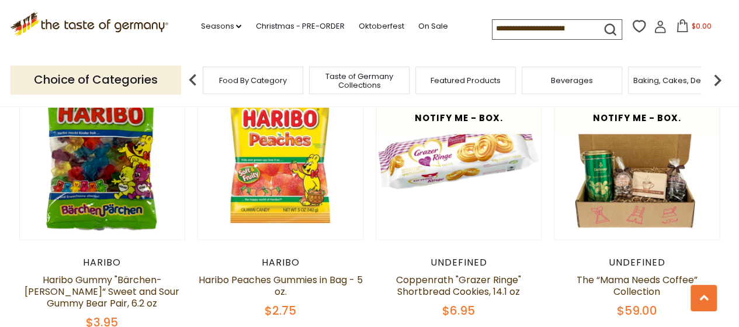
scroll to position [409, 0]
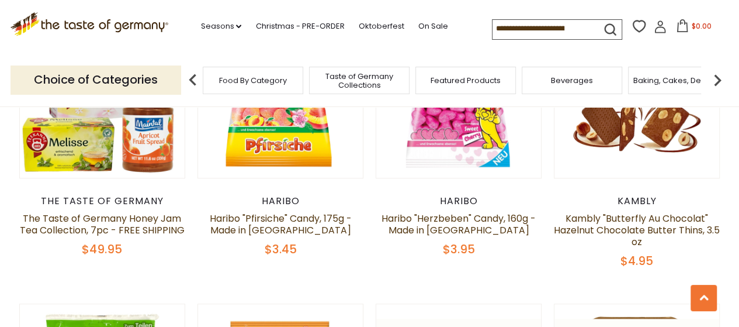
click at [432, 19] on li "On Sale" at bounding box center [438, 24] width 41 height 18
click at [434, 24] on link "On Sale" at bounding box center [433, 26] width 30 height 13
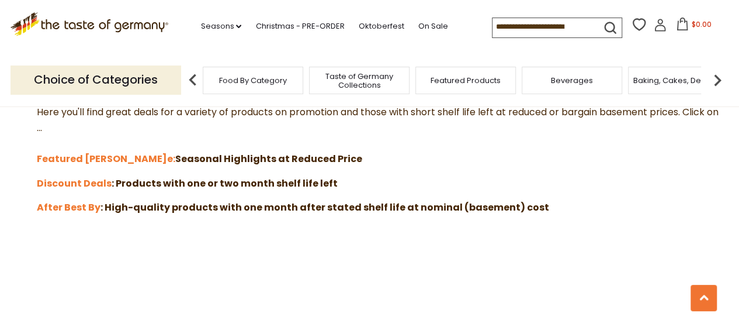
scroll to position [351, 0]
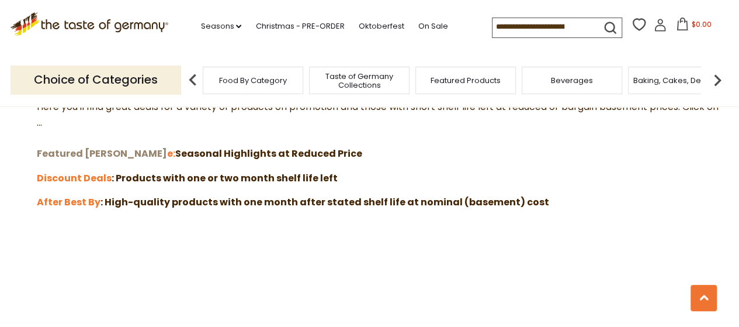
click at [74, 151] on strong "Featured [PERSON_NAME]" at bounding box center [102, 153] width 130 height 13
click at [84, 202] on strong "After Best By" at bounding box center [69, 201] width 64 height 13
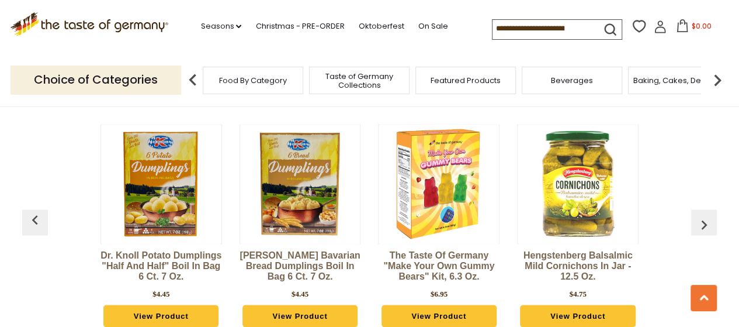
scroll to position [993, 0]
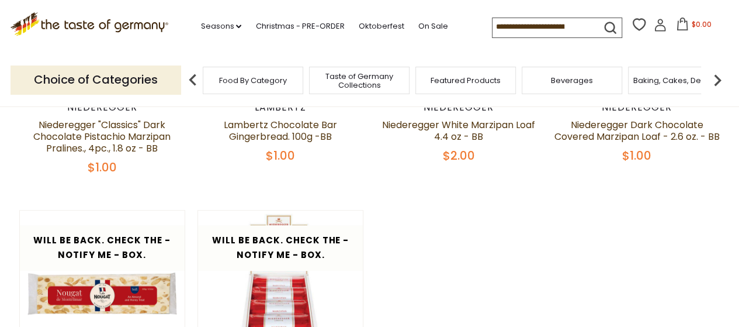
scroll to position [409, 0]
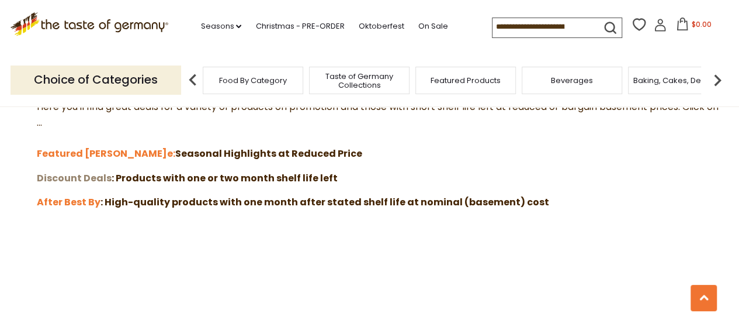
click at [72, 178] on strong "Discount Deals" at bounding box center [74, 177] width 75 height 13
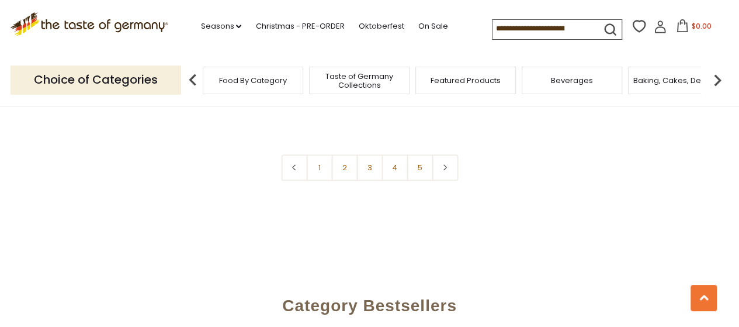
scroll to position [2746, 0]
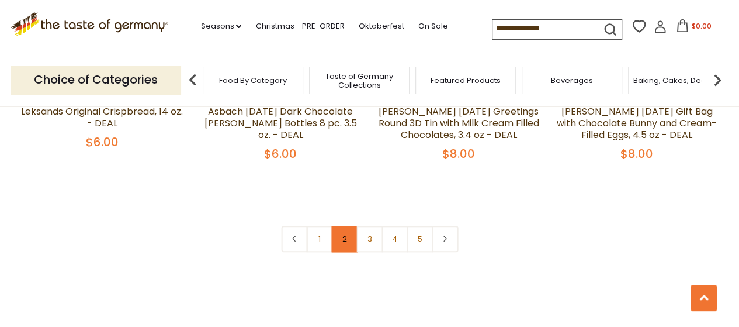
click at [345, 226] on link "2" at bounding box center [344, 239] width 26 height 26
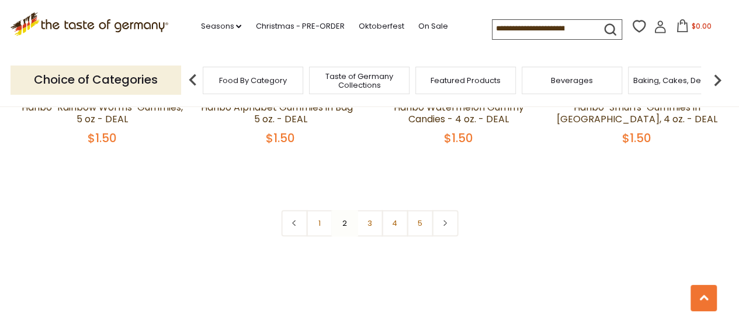
scroll to position [2753, 0]
click at [365, 210] on link "3" at bounding box center [369, 223] width 26 height 26
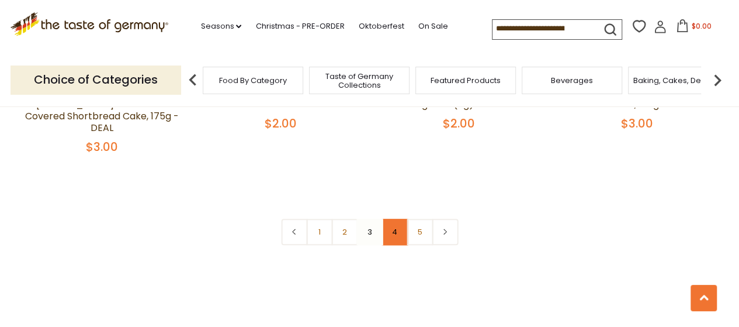
click at [398, 219] on link "4" at bounding box center [395, 232] width 26 height 26
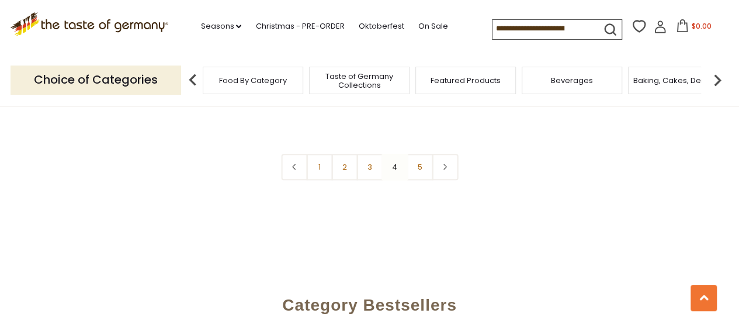
scroll to position [2812, 0]
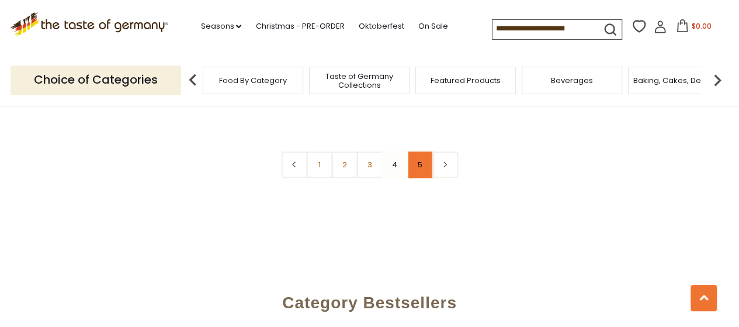
click at [421, 151] on link "5" at bounding box center [420, 164] width 26 height 26
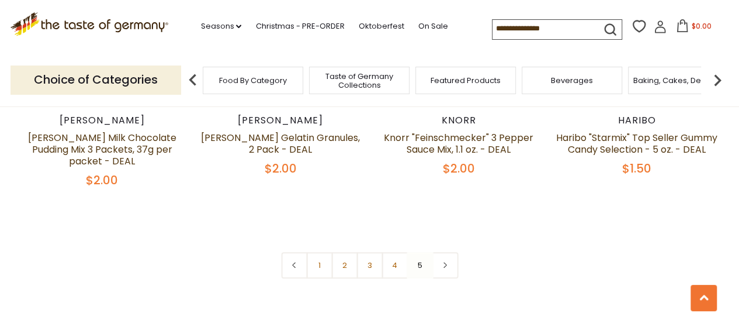
scroll to position [0, 0]
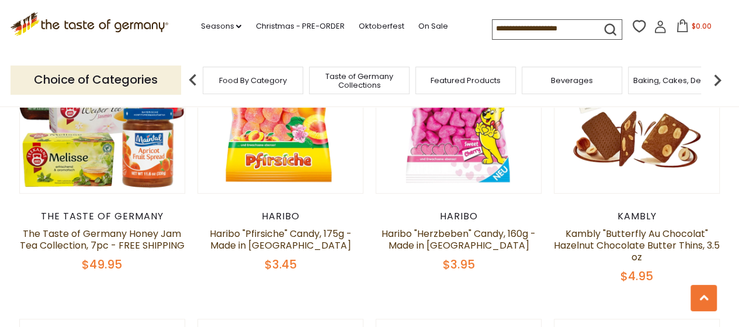
scroll to position [409, 0]
